Goal: Task Accomplishment & Management: Manage account settings

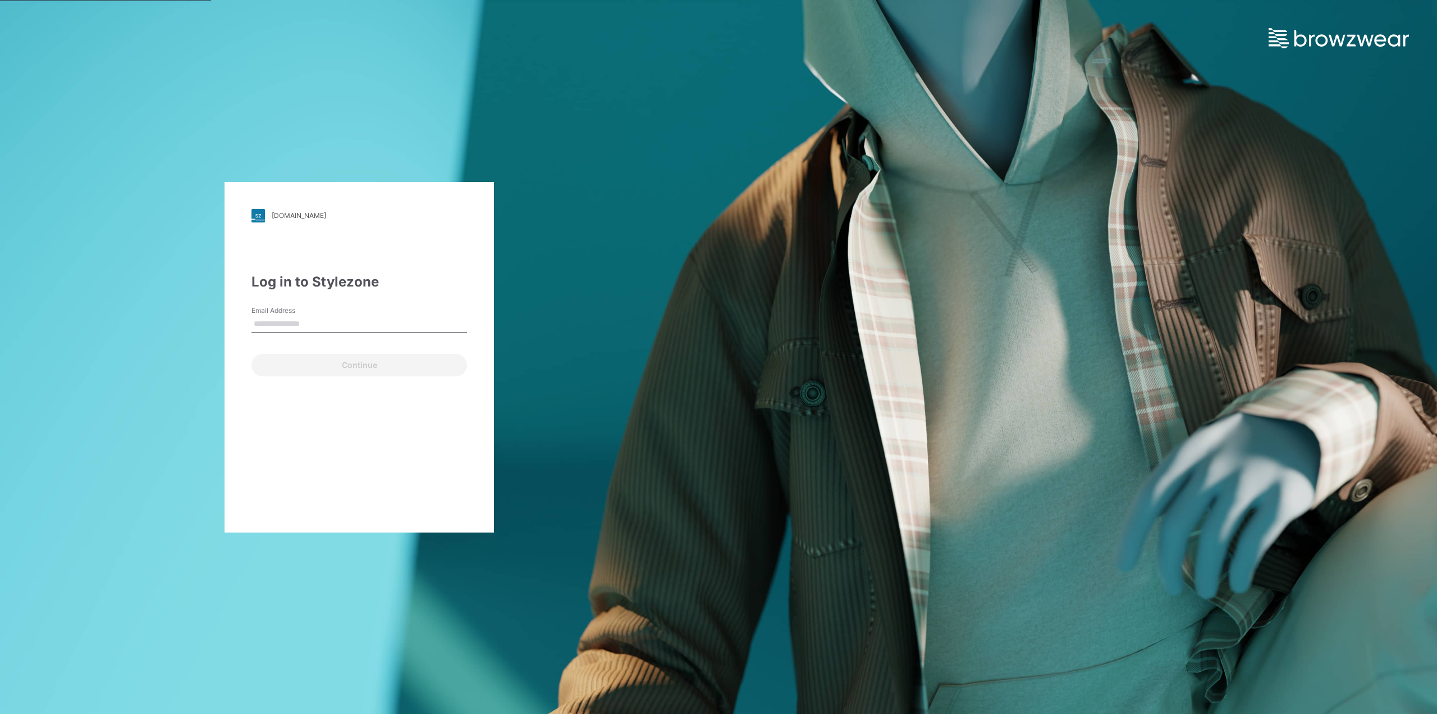
click at [302, 324] on input "Email Address" at bounding box center [360, 324] width 216 height 17
type input "**********"
click at [336, 366] on button "Continue" at bounding box center [360, 365] width 216 height 22
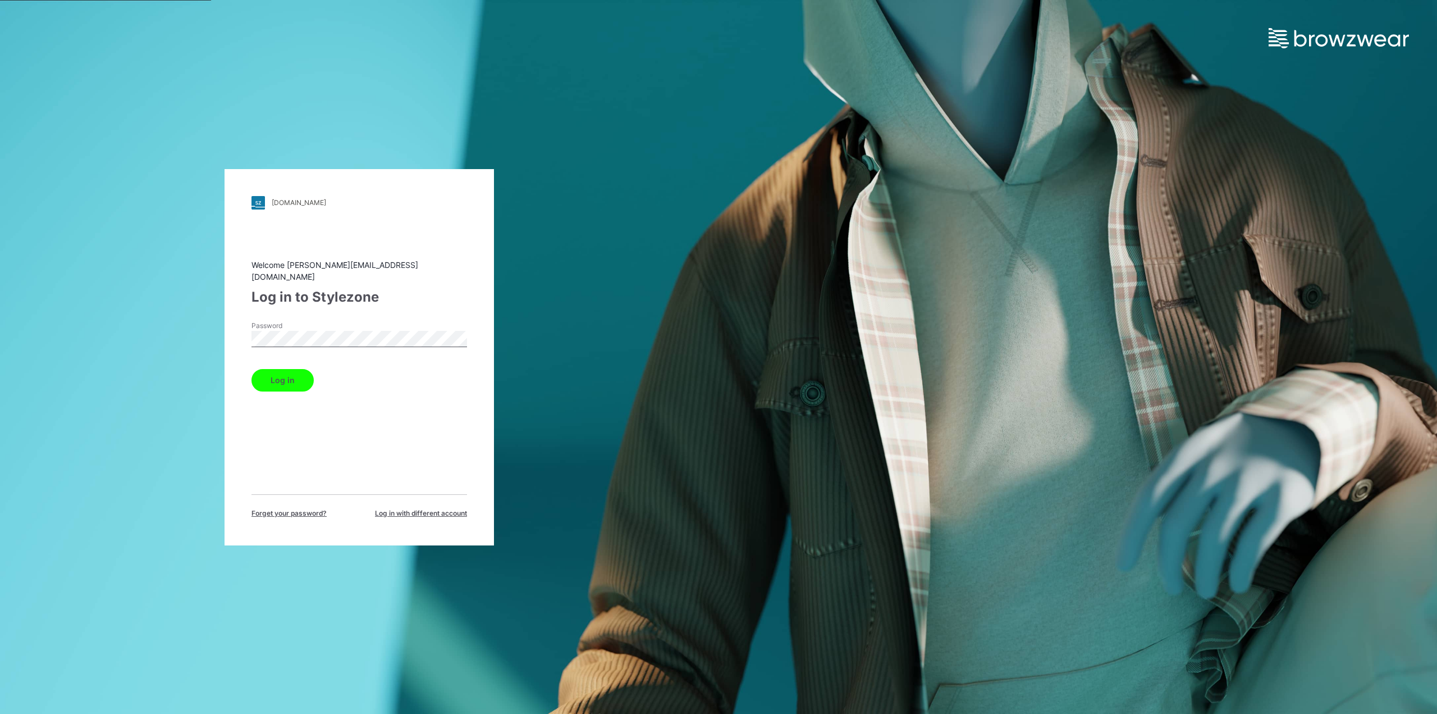
click at [291, 377] on button "Log in" at bounding box center [283, 380] width 62 height 22
